Goal: Task Accomplishment & Management: Manage account settings

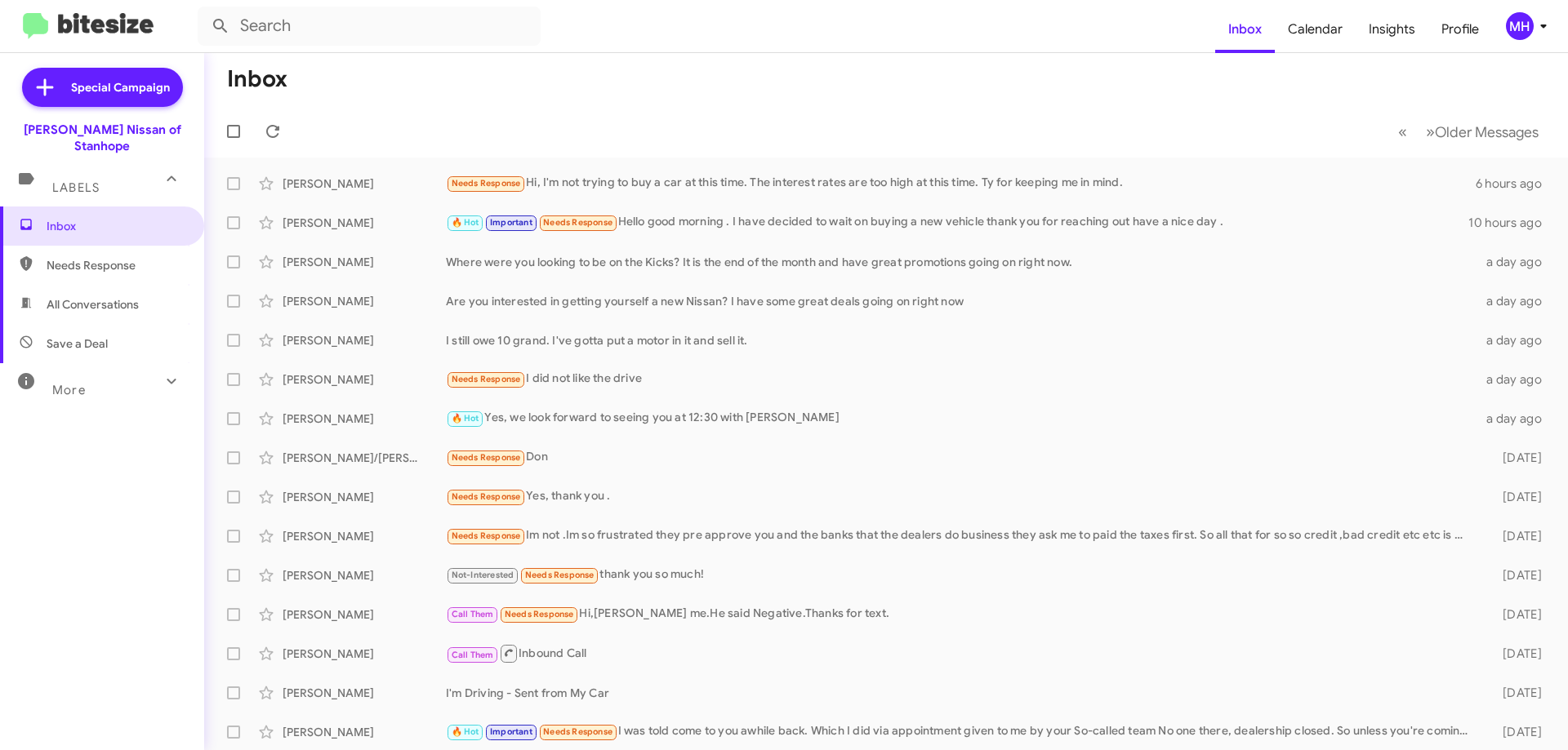
click at [60, 296] on span "All Conversations" at bounding box center [92, 304] width 92 height 16
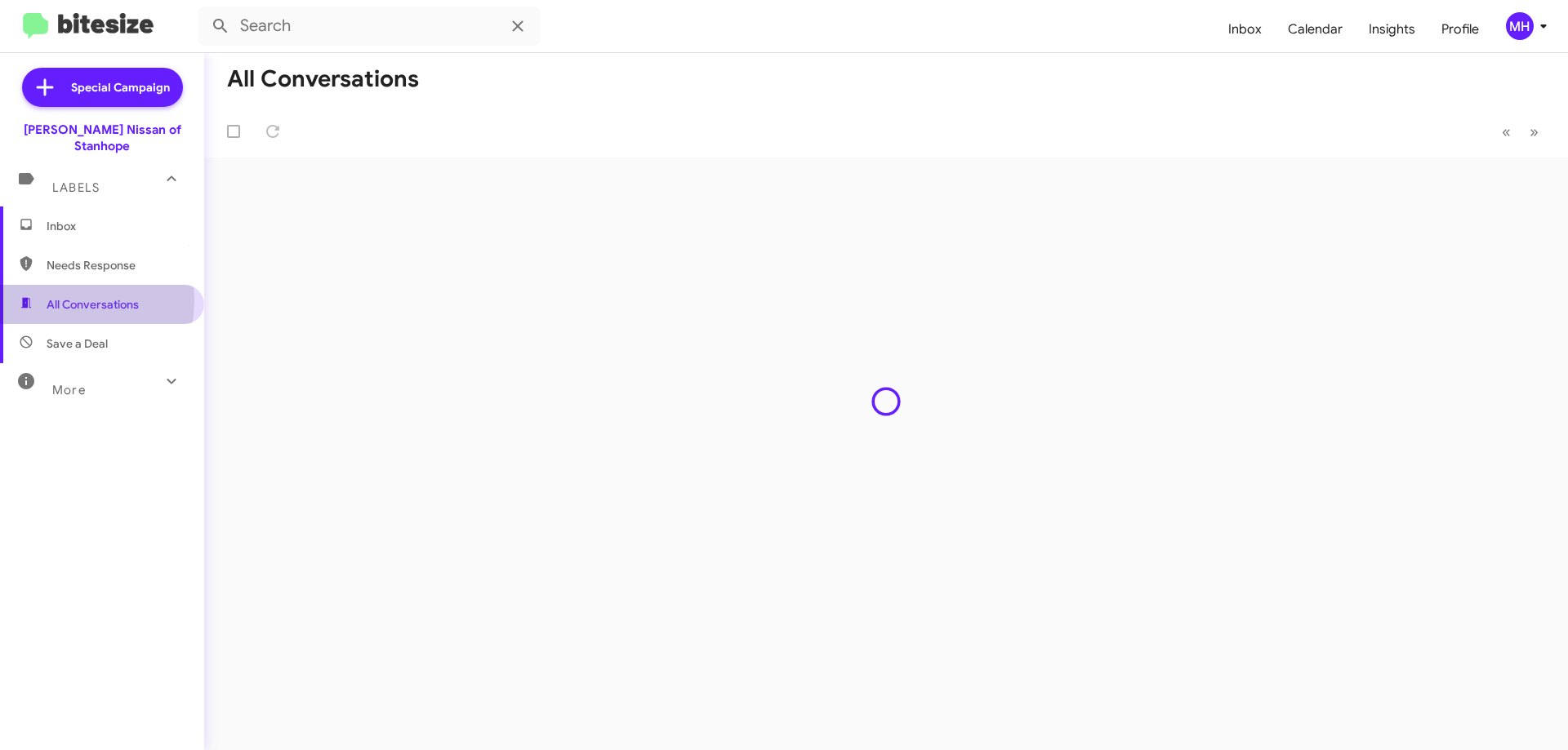
type input "in:all-conversations"
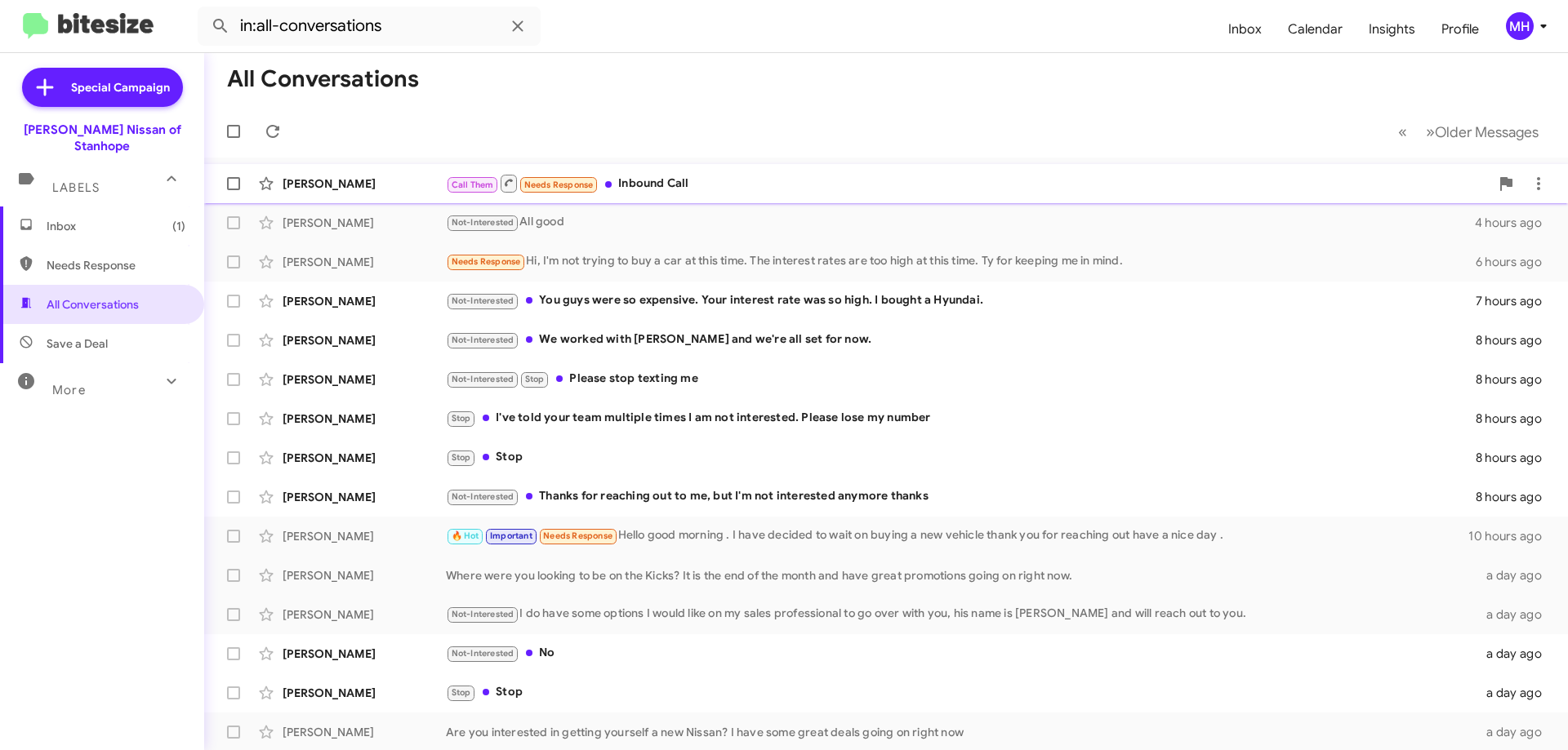
click at [733, 180] on div "Call Them Needs Response Inbound Call" at bounding box center [967, 184] width 1044 height 21
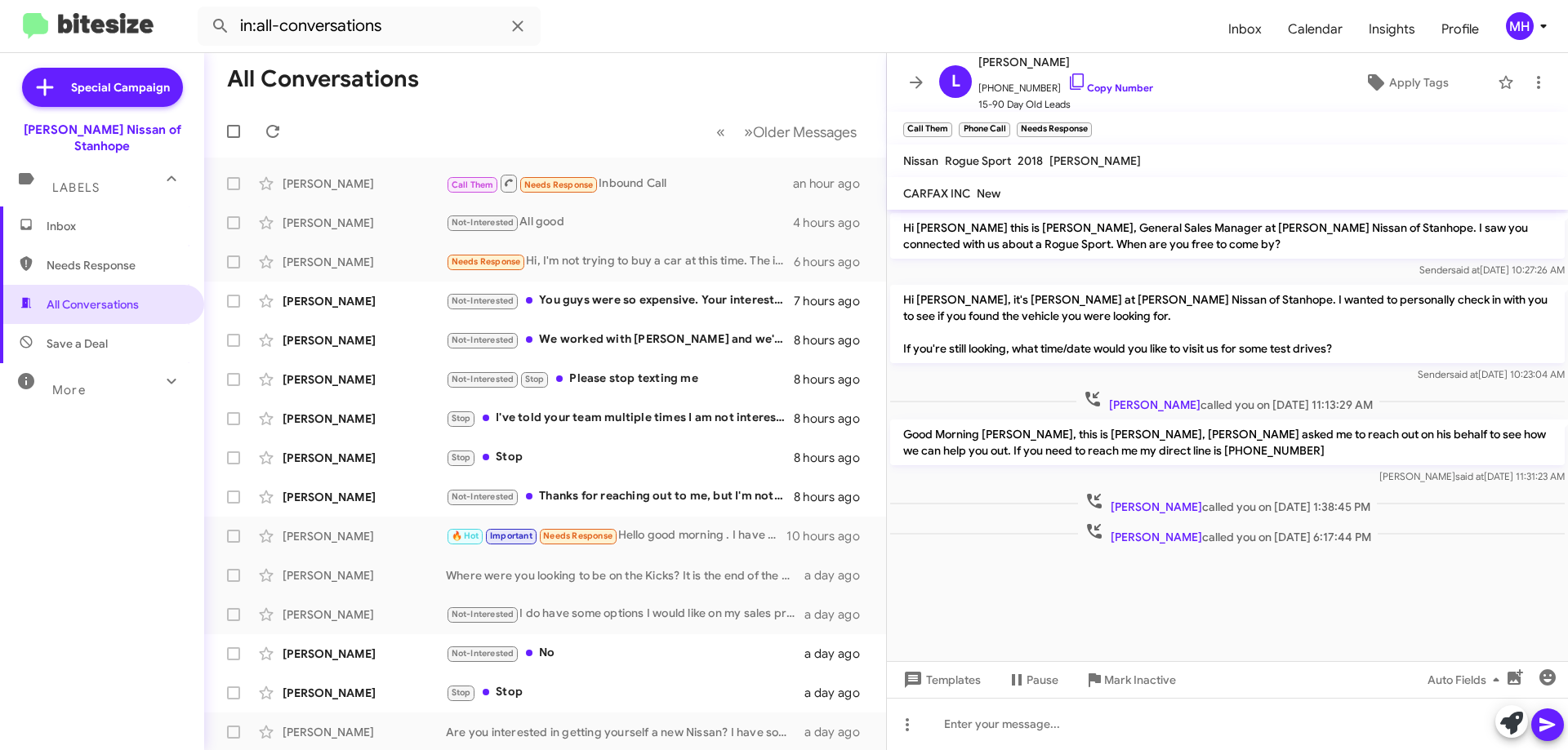
click at [87, 218] on span "Inbox" at bounding box center [116, 226] width 139 height 16
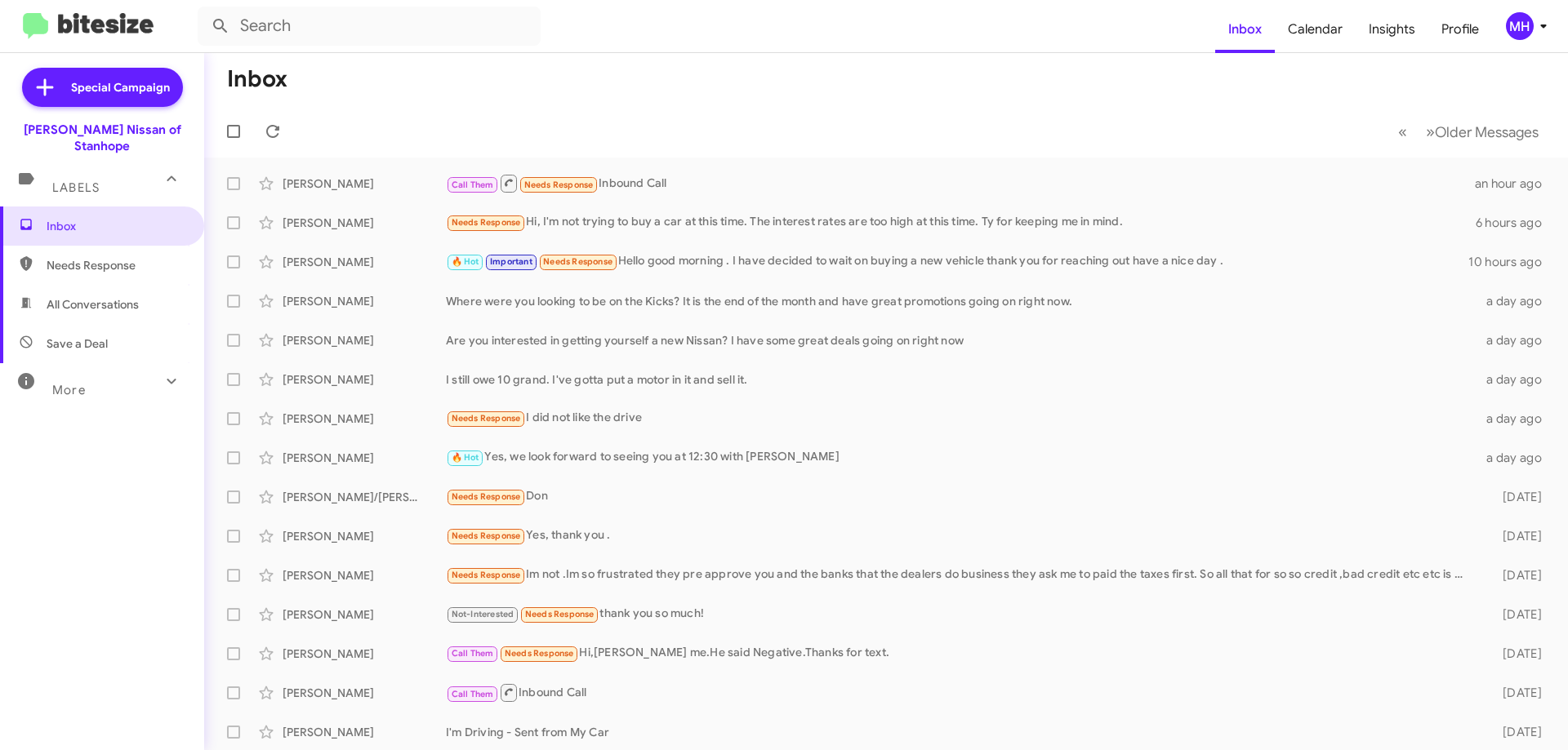
click at [93, 257] on span "Needs Response" at bounding box center [116, 265] width 139 height 16
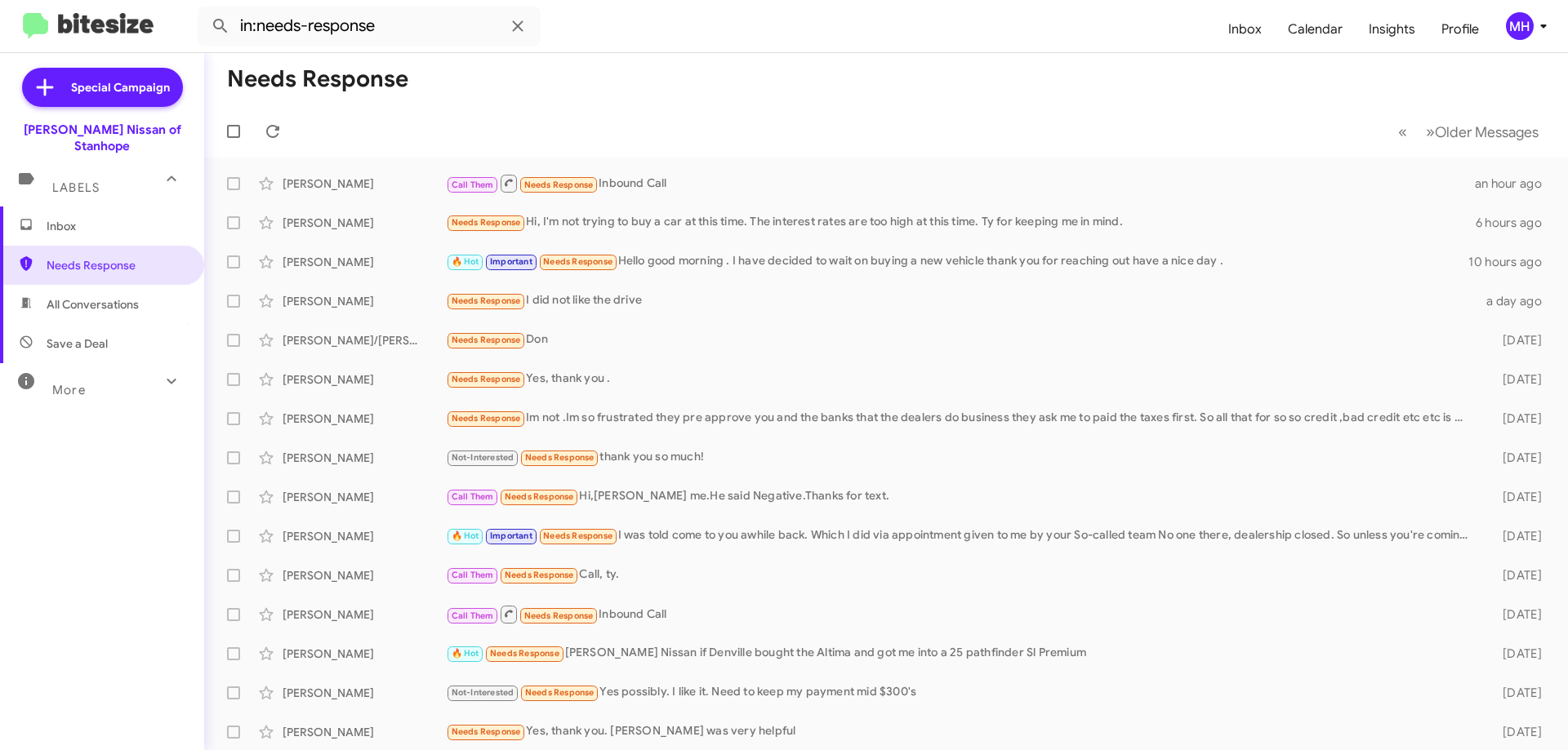
click at [97, 296] on span "All Conversations" at bounding box center [92, 304] width 92 height 16
type input "in:all-conversations"
